Goal: Answer question/provide support

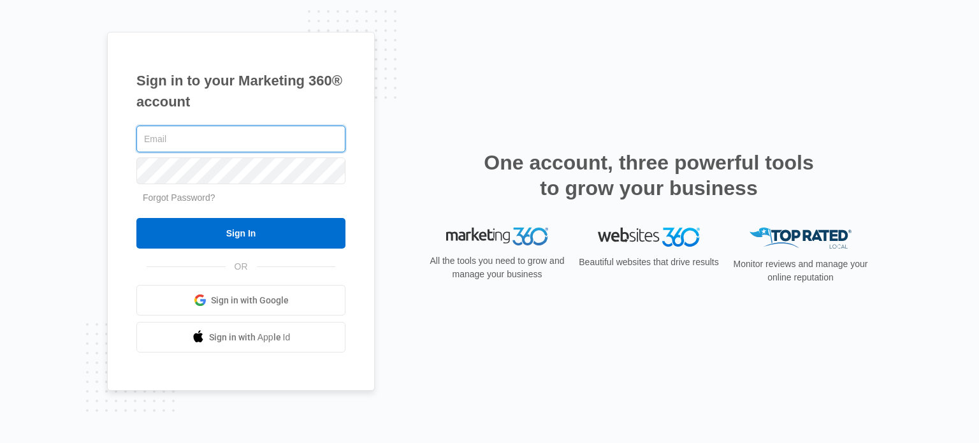
click at [188, 140] on input "text" at bounding box center [240, 139] width 209 height 27
type input "[EMAIL_ADDRESS][DOMAIN_NAME]"
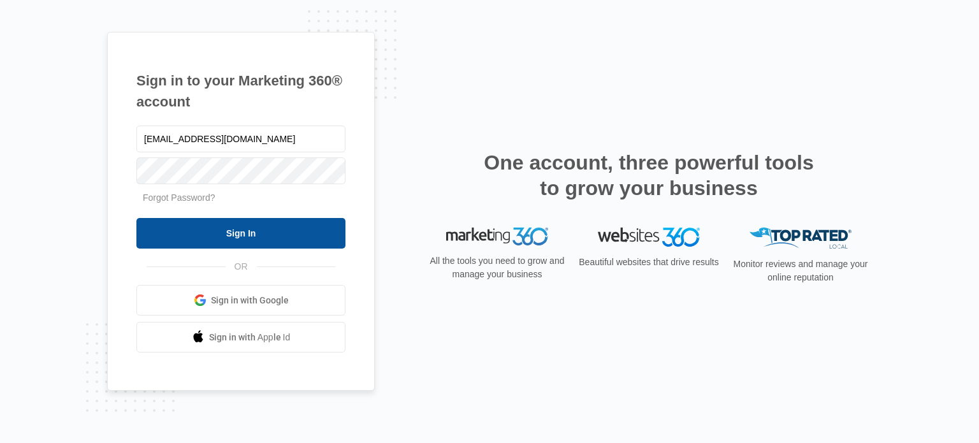
click at [241, 233] on input "Sign In" at bounding box center [240, 233] width 209 height 31
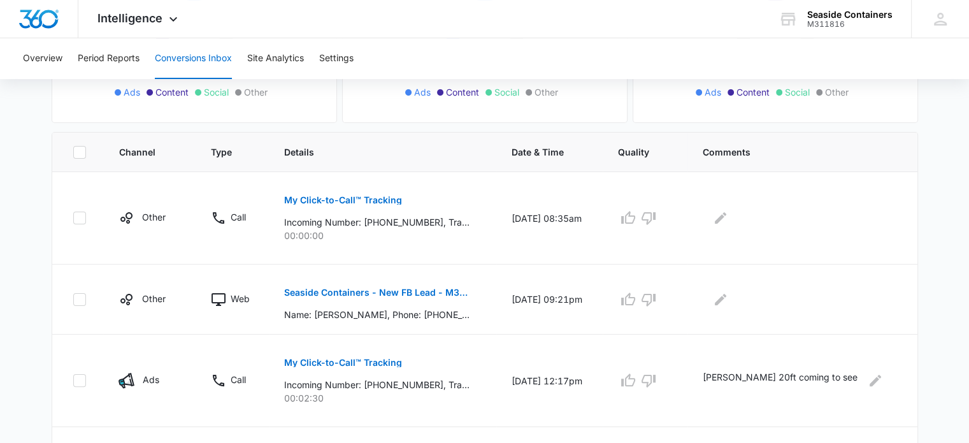
scroll to position [255, 0]
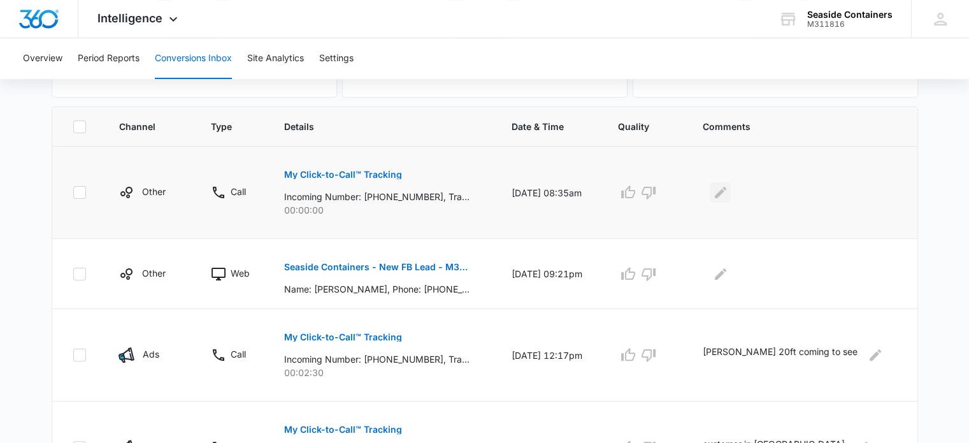
click at [729, 193] on icon "Edit Comments" at bounding box center [720, 192] width 15 height 15
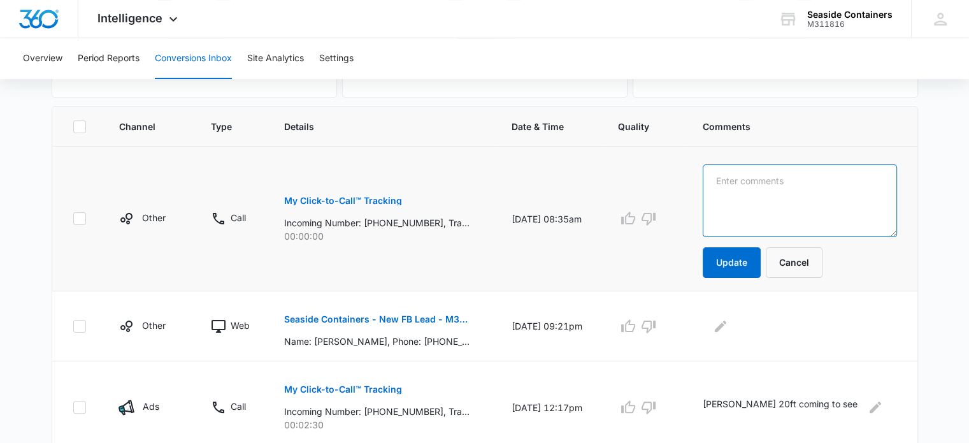
click at [752, 184] on textarea at bounding box center [800, 200] width 194 height 73
type textarea "never rang??"
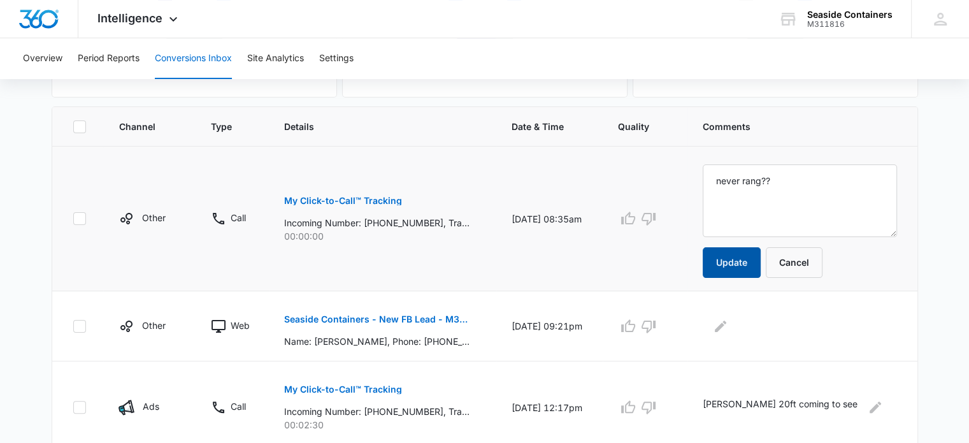
click at [748, 259] on button "Update" at bounding box center [732, 262] width 58 height 31
